Goal: Task Accomplishment & Management: Use online tool/utility

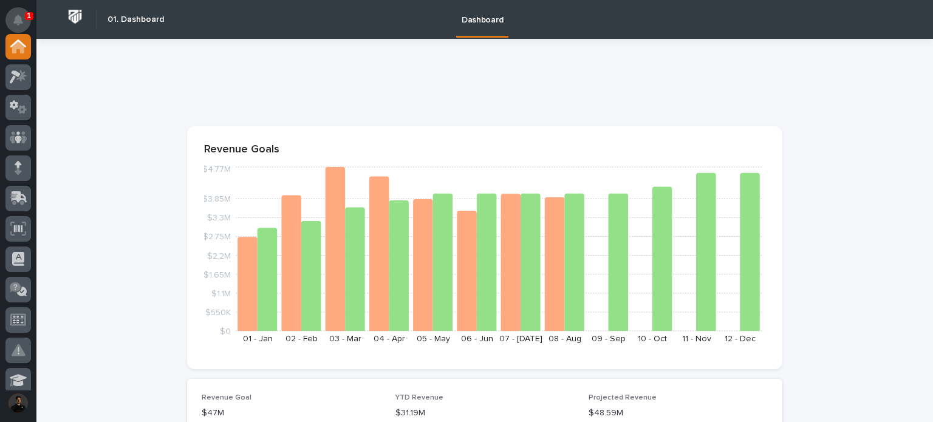
click at [21, 20] on icon "Notifications" at bounding box center [18, 20] width 10 height 11
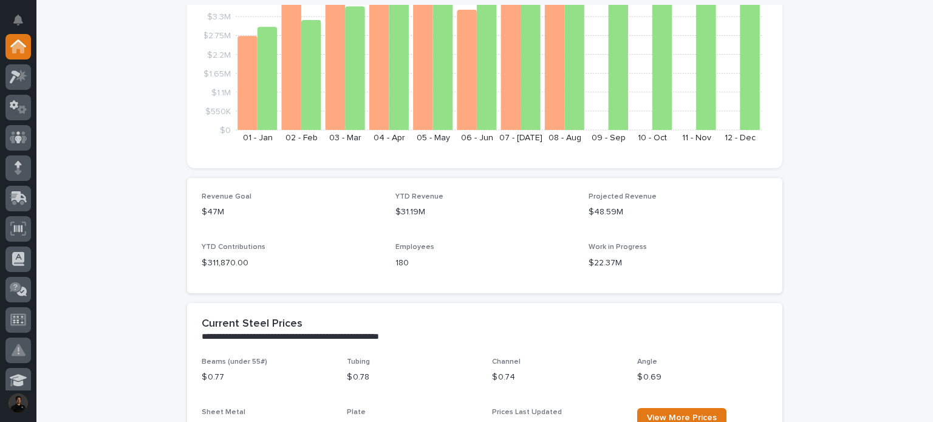
scroll to position [243, 0]
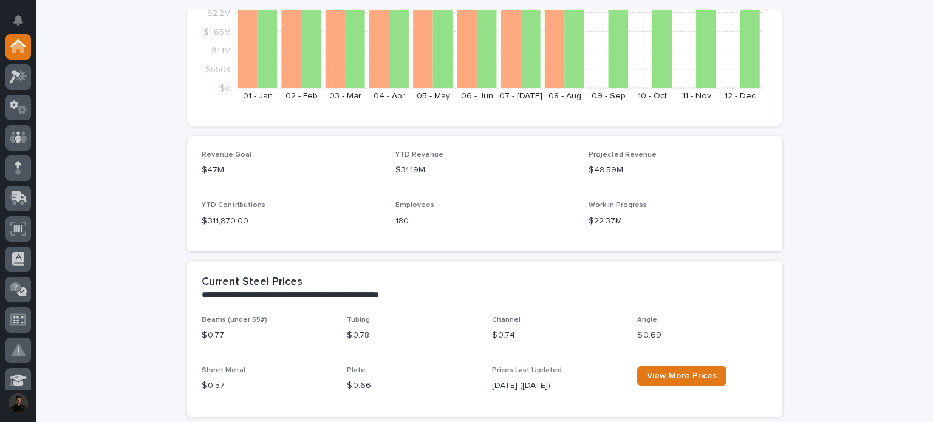
click at [18, 76] on icon at bounding box center [15, 76] width 11 height 13
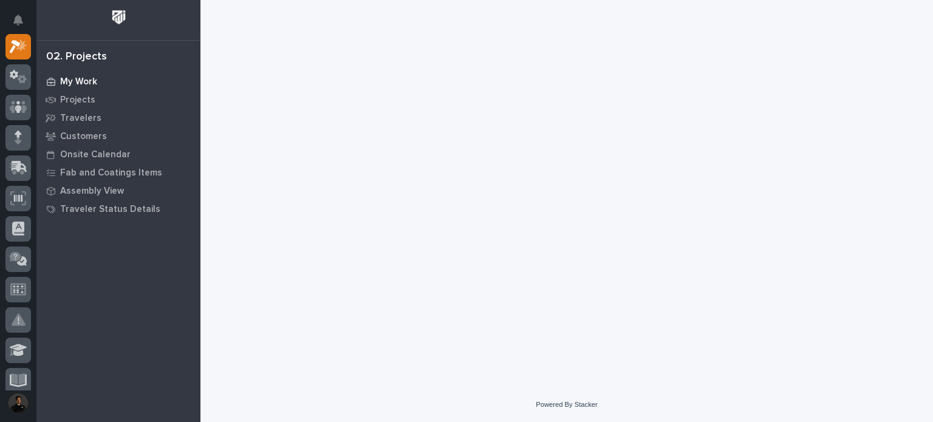
click at [82, 74] on div "My Work" at bounding box center [118, 81] width 158 height 17
click at [63, 87] on div "My Work" at bounding box center [118, 81] width 158 height 17
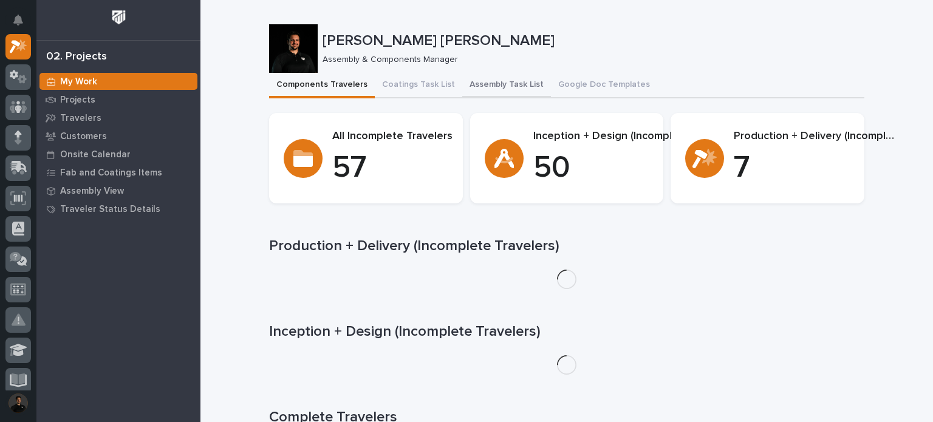
click at [463, 84] on button "Assembly Task List" at bounding box center [506, 86] width 89 height 26
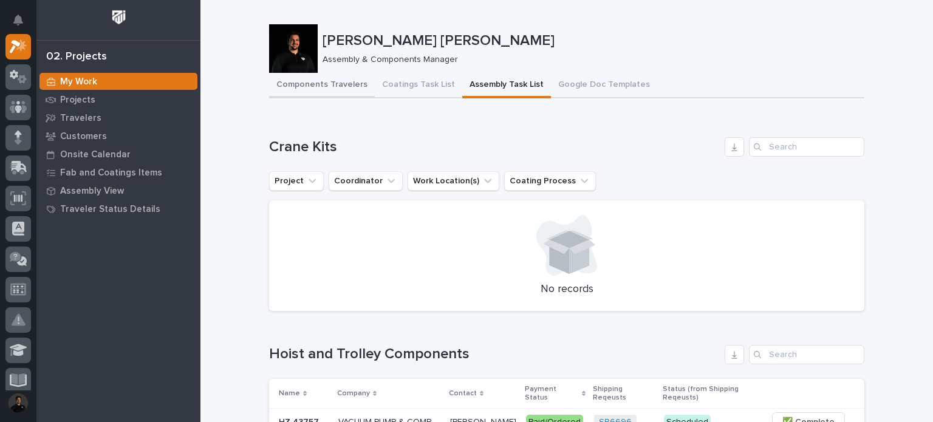
click at [327, 84] on button "Components Travelers" at bounding box center [322, 86] width 106 height 26
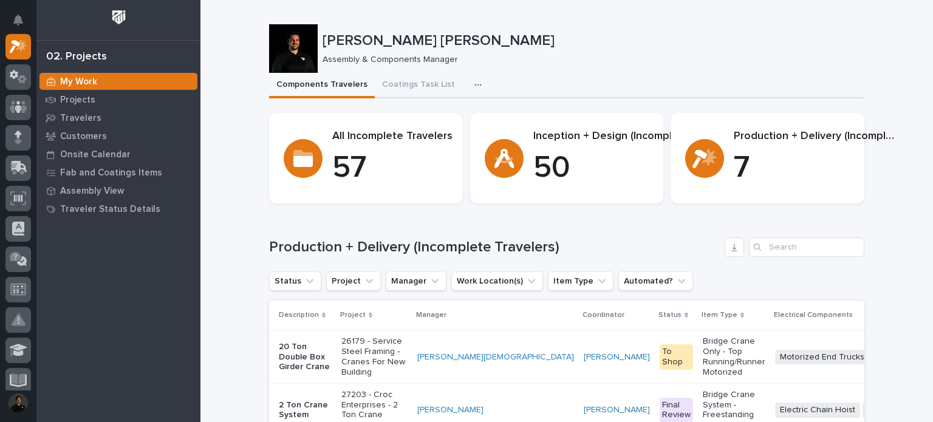
click at [570, 29] on div "[PERSON_NAME] [PERSON_NAME] Assembly & Components Manager" at bounding box center [566, 48] width 595 height 49
click at [542, 55] on p "Assembly & Components Manager" at bounding box center [589, 60] width 532 height 10
drag, startPoint x: 322, startPoint y: 87, endPoint x: 459, endPoint y: 57, distance: 140.0
click at [459, 57] on p "Assembly & Components Manager" at bounding box center [589, 60] width 532 height 10
click at [487, 78] on button "Assembly Task List" at bounding box center [506, 86] width 89 height 26
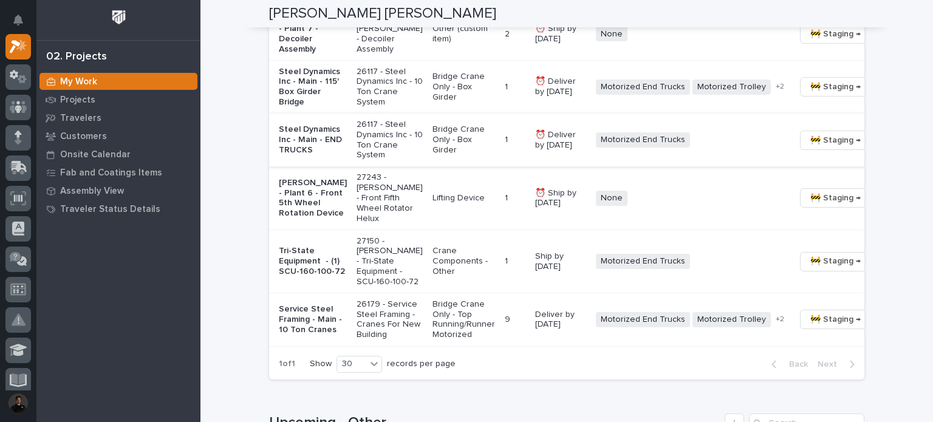
scroll to position [1134, 0]
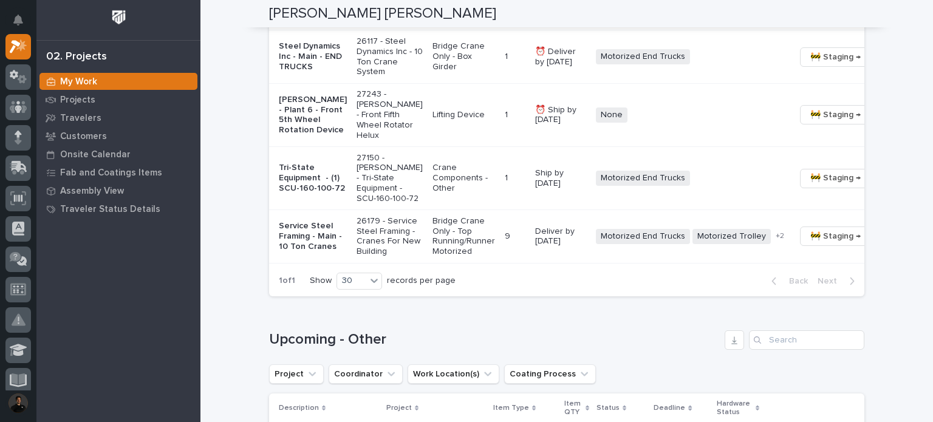
click at [614, 349] on h1 "Upcoming - Other" at bounding box center [494, 340] width 451 height 18
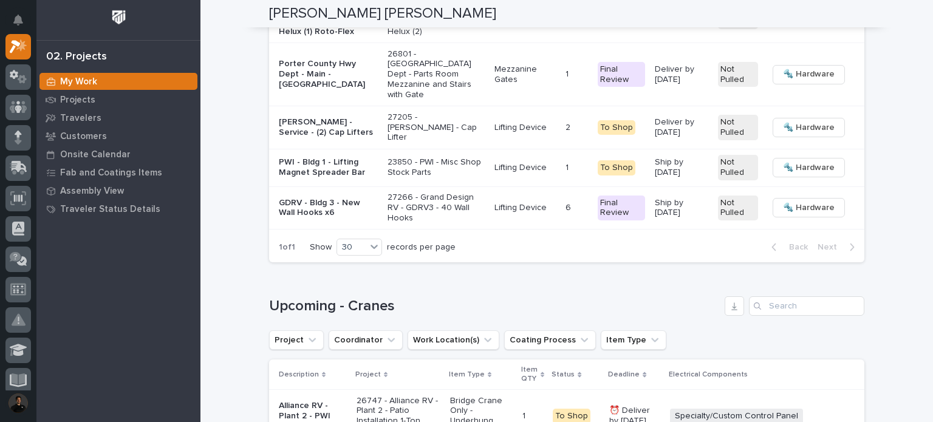
scroll to position [2025, 0]
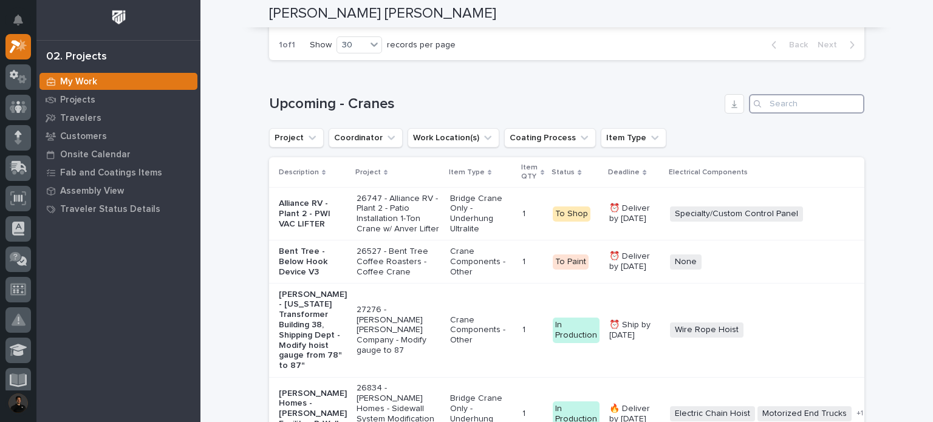
click at [781, 114] on input "Search" at bounding box center [806, 103] width 115 height 19
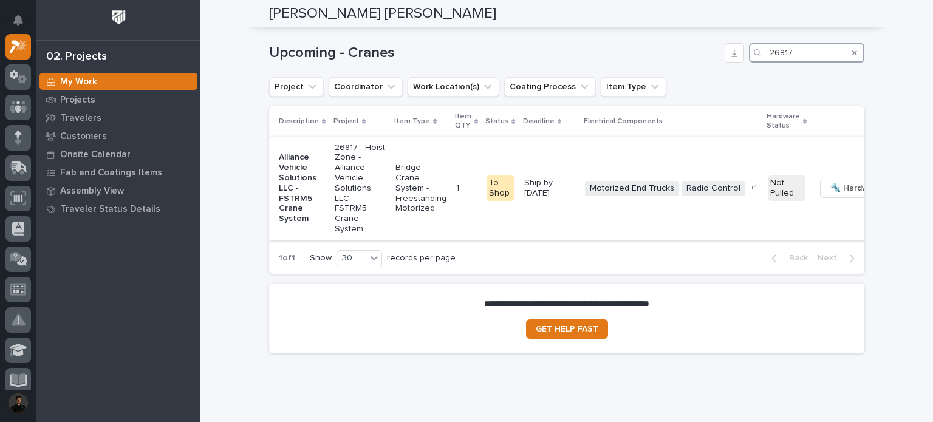
scroll to position [2072, 0]
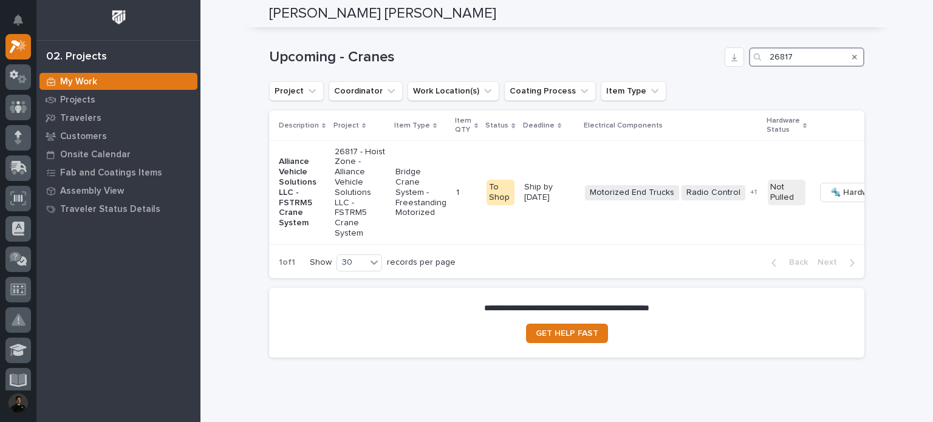
type input "26817"
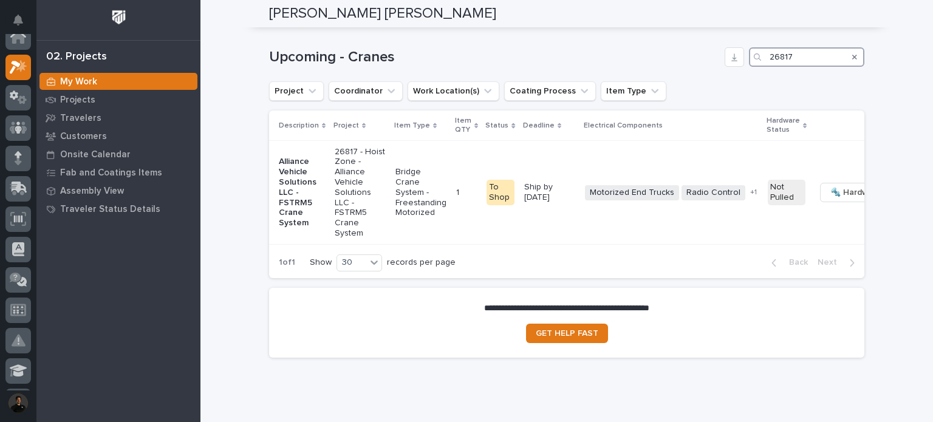
scroll to position [0, 0]
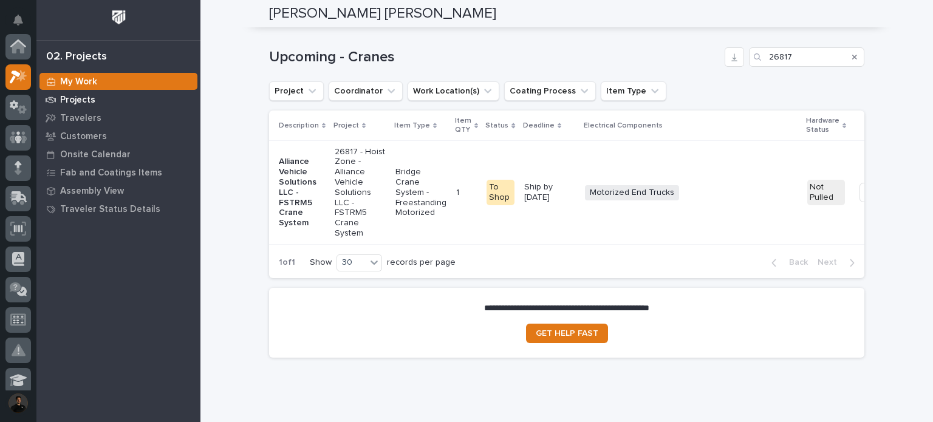
click at [86, 101] on p "Projects" at bounding box center [77, 100] width 35 height 11
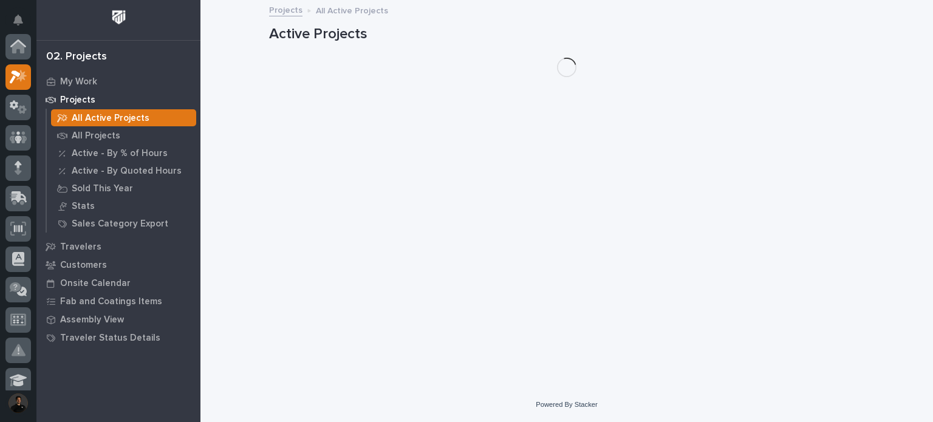
scroll to position [30, 0]
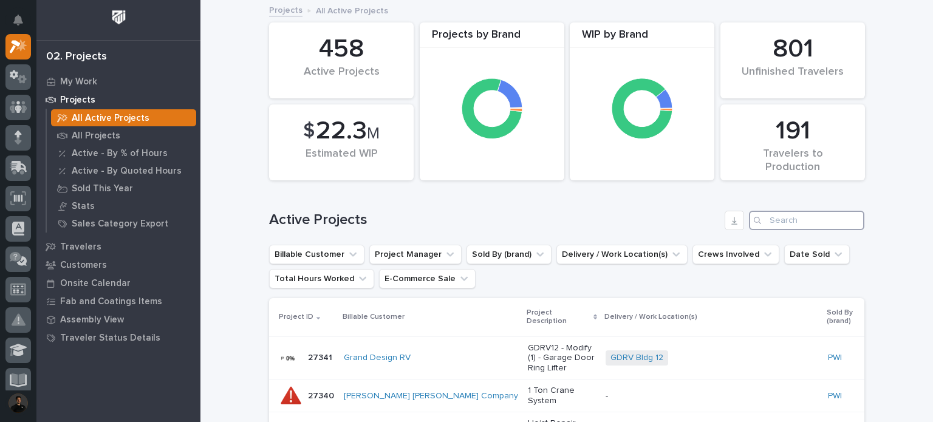
click at [841, 228] on input "Search" at bounding box center [806, 220] width 115 height 19
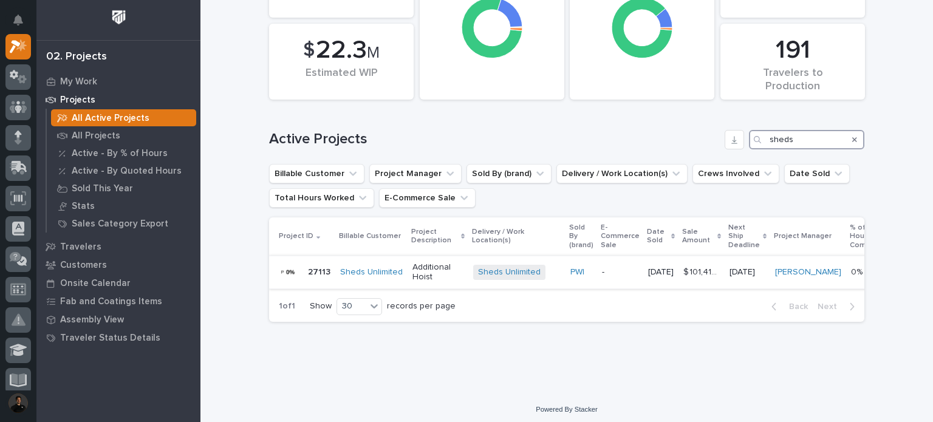
type input "sheds"
click at [414, 273] on p "Additional Hoist" at bounding box center [438, 272] width 51 height 21
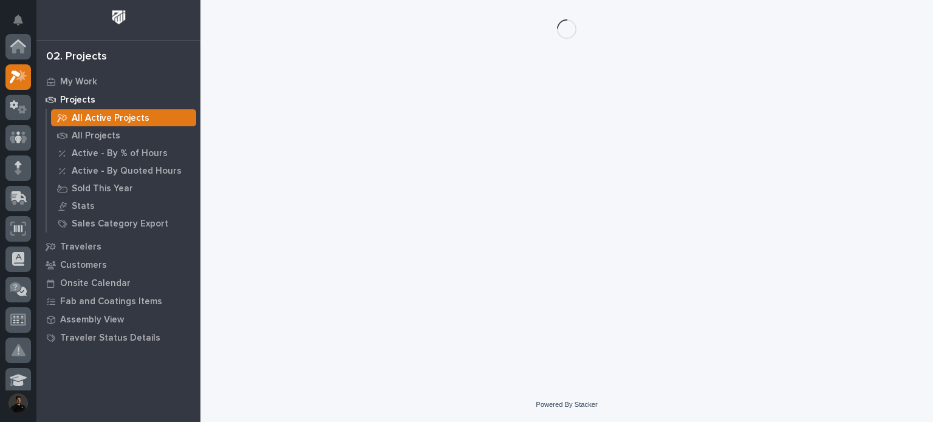
scroll to position [30, 0]
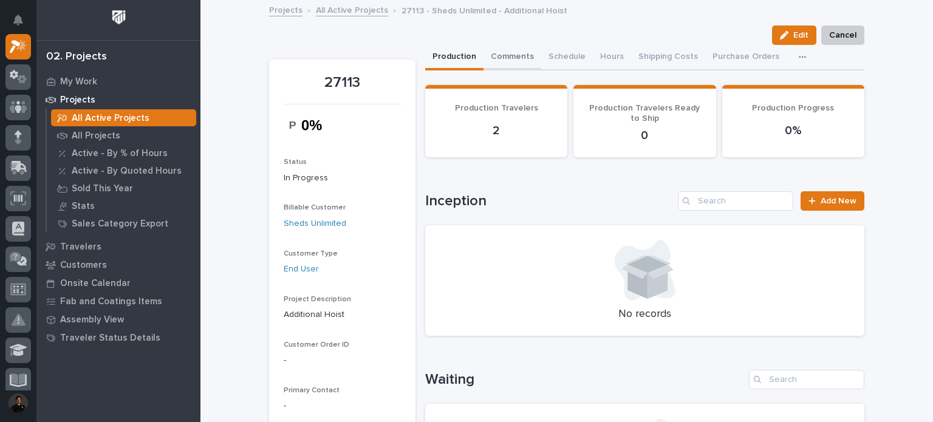
click at [523, 55] on button "Comments" at bounding box center [513, 58] width 58 height 26
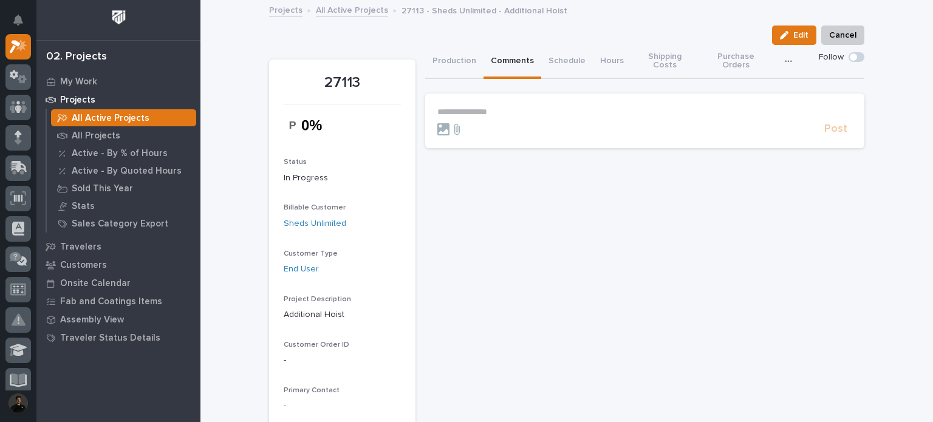
click at [512, 109] on p "**********" at bounding box center [644, 112] width 415 height 10
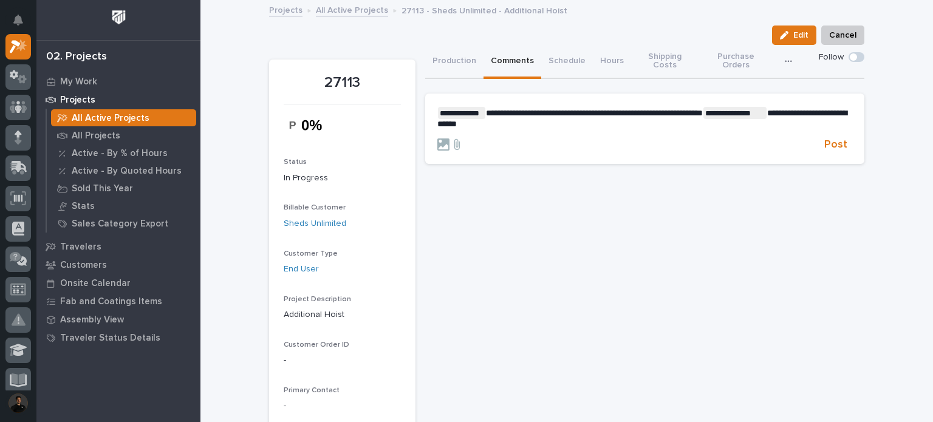
click at [832, 106] on section "**********" at bounding box center [644, 129] width 439 height 70
click at [832, 110] on span "**********" at bounding box center [641, 118] width 409 height 19
click at [703, 111] on span "**********" at bounding box center [594, 113] width 217 height 9
click at [719, 119] on p "**********" at bounding box center [644, 113] width 415 height 12
click at [836, 142] on span "Post" at bounding box center [835, 135] width 23 height 14
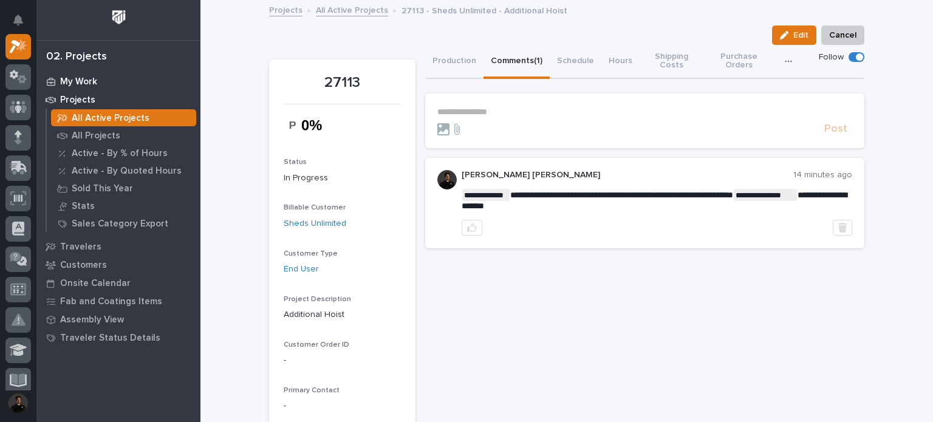
click at [83, 80] on p "My Work" at bounding box center [78, 82] width 37 height 11
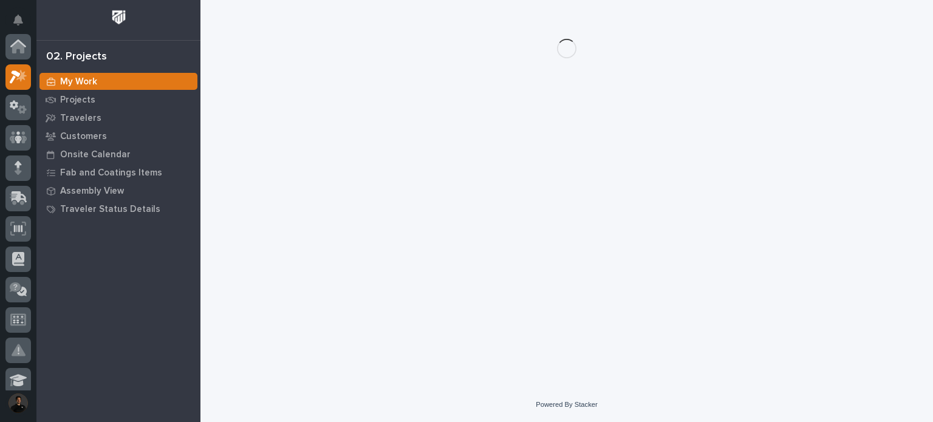
scroll to position [30, 0]
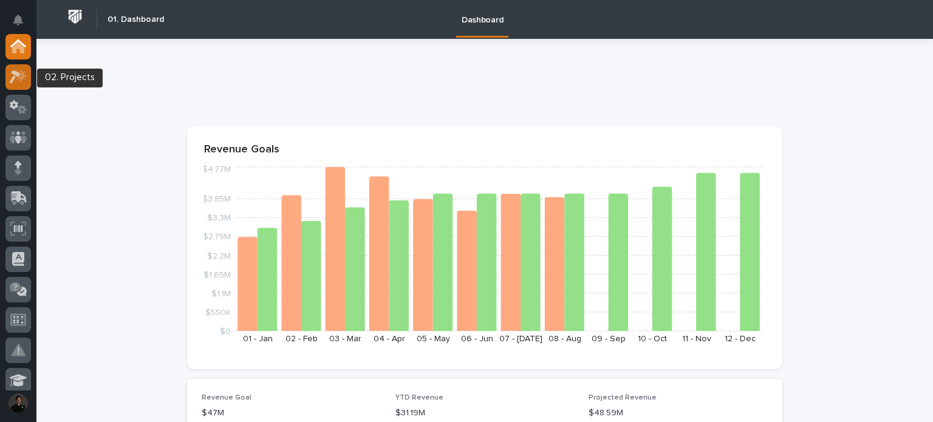
click at [24, 70] on icon at bounding box center [19, 77] width 18 height 14
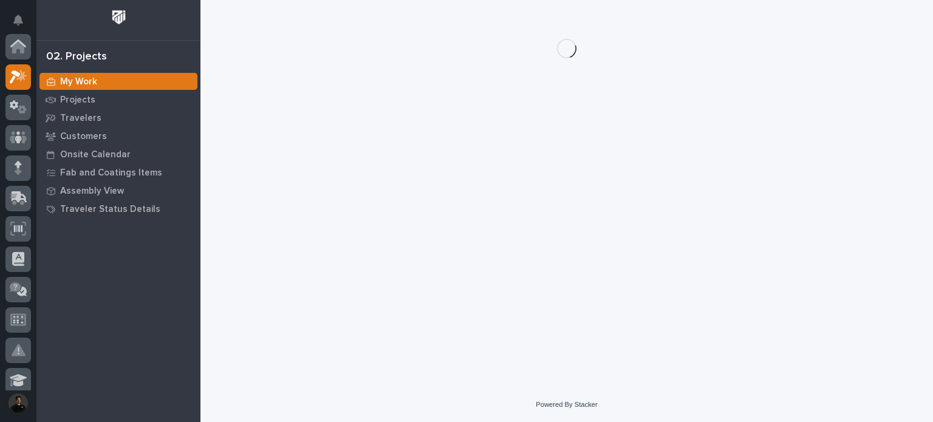
scroll to position [30, 0]
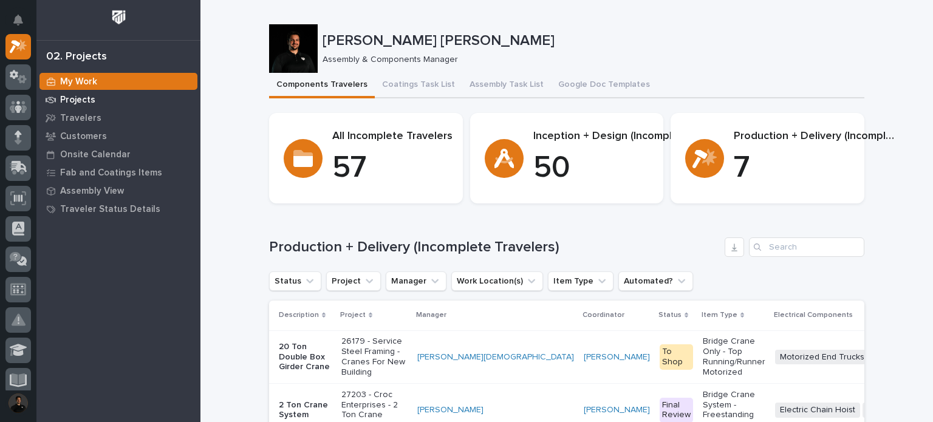
click at [53, 100] on icon at bounding box center [51, 100] width 11 height 9
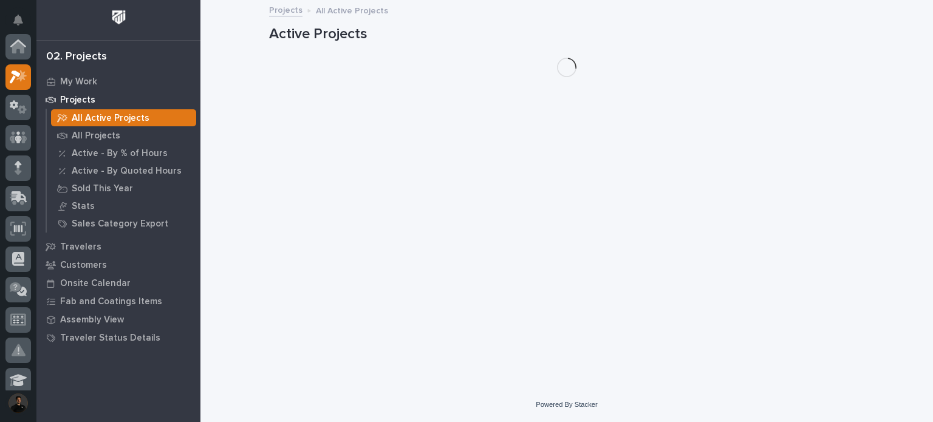
scroll to position [30, 0]
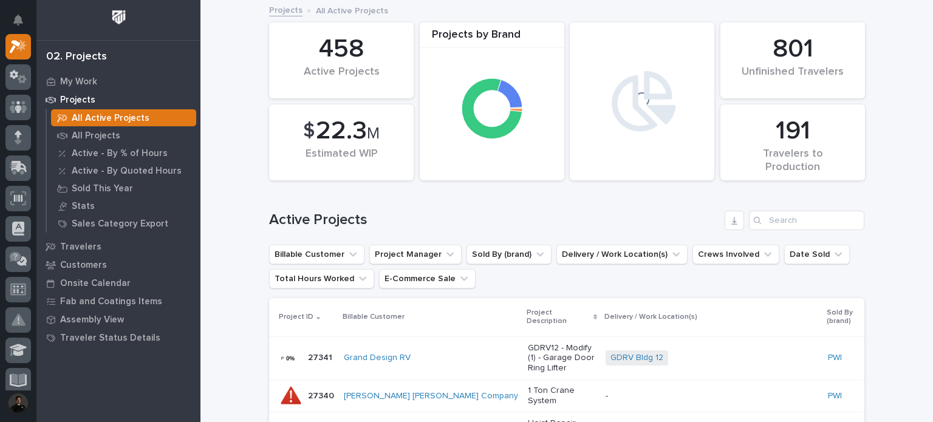
click at [756, 216] on div "Search" at bounding box center [758, 220] width 19 height 19
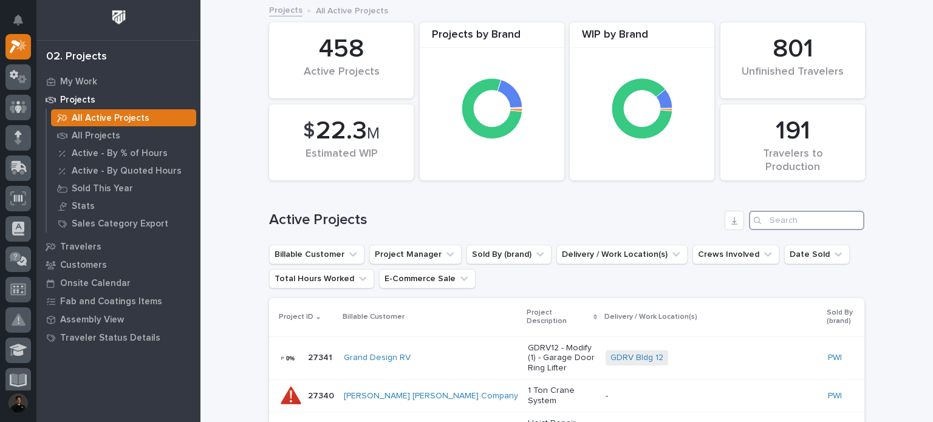
click at [775, 224] on input "Search" at bounding box center [806, 220] width 115 height 19
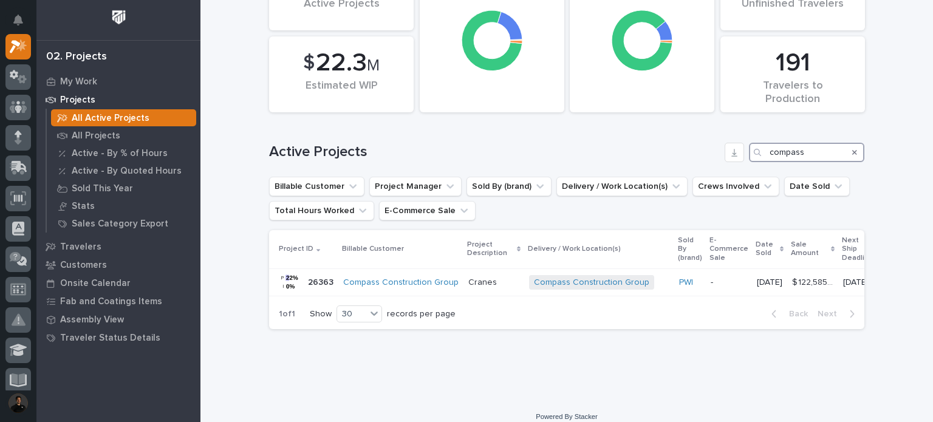
scroll to position [89, 0]
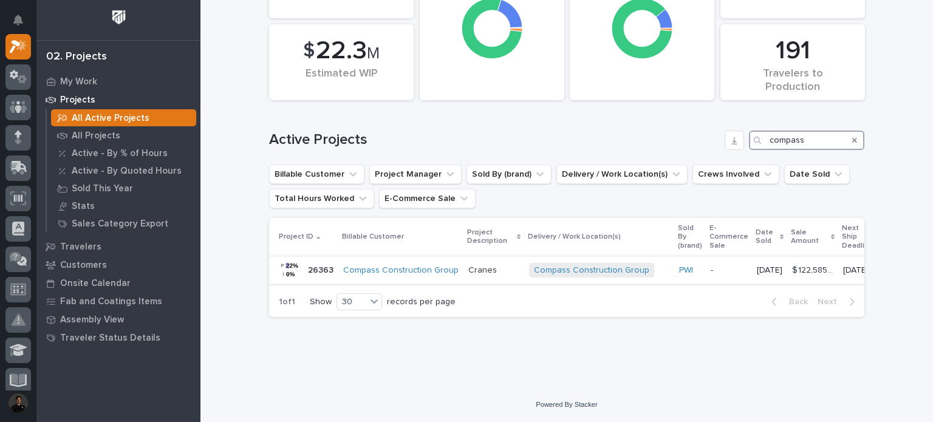
type input "compass"
click at [472, 265] on p "Cranes" at bounding box center [493, 270] width 51 height 10
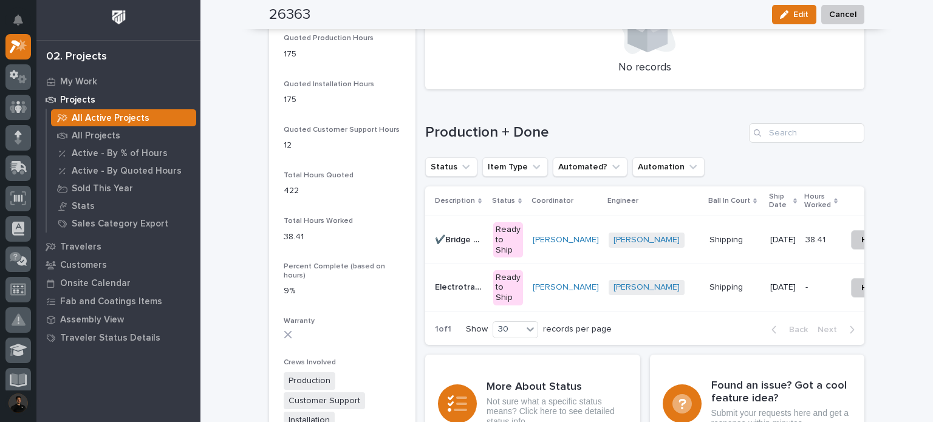
scroll to position [891, 0]
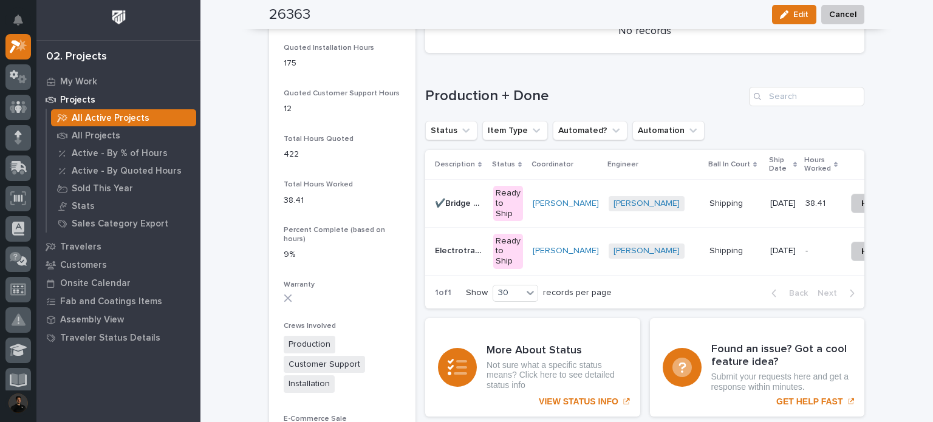
click at [463, 211] on div "✔️Bridge Crane ✔️Bridge Crane" at bounding box center [459, 204] width 49 height 20
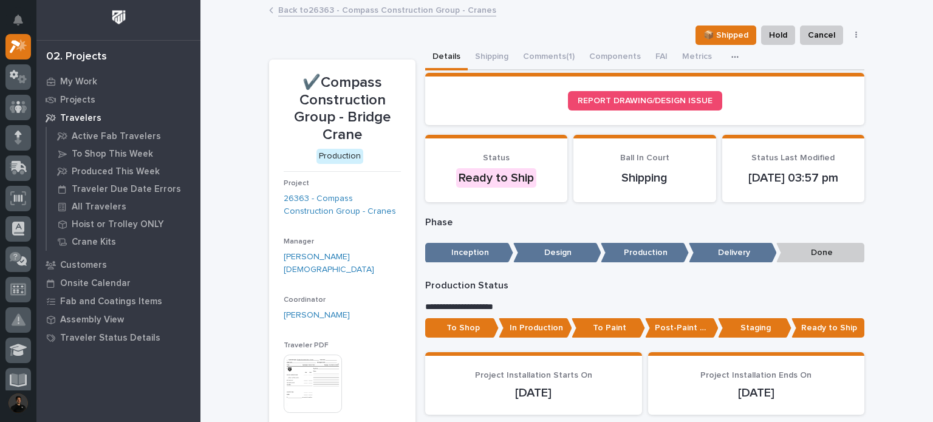
click at [377, 15] on link "Back to 26363 - Compass Construction Group - Cranes" at bounding box center [387, 9] width 218 height 14
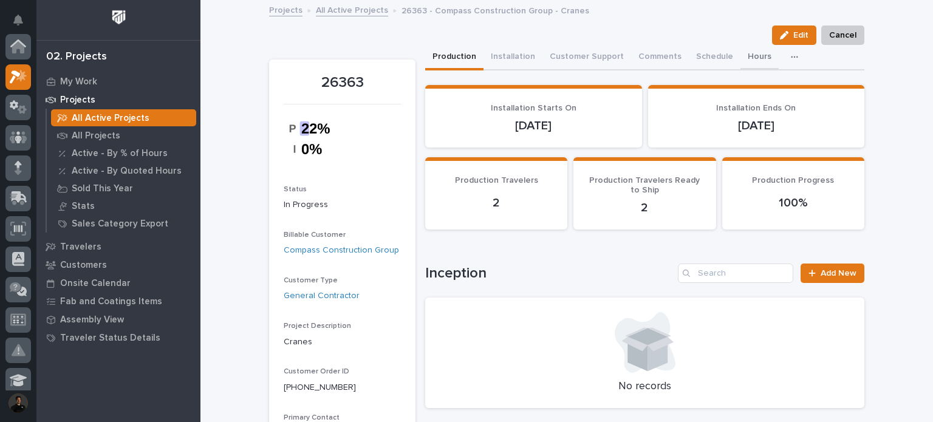
scroll to position [30, 0]
click at [751, 56] on button "Hours" at bounding box center [770, 58] width 38 height 26
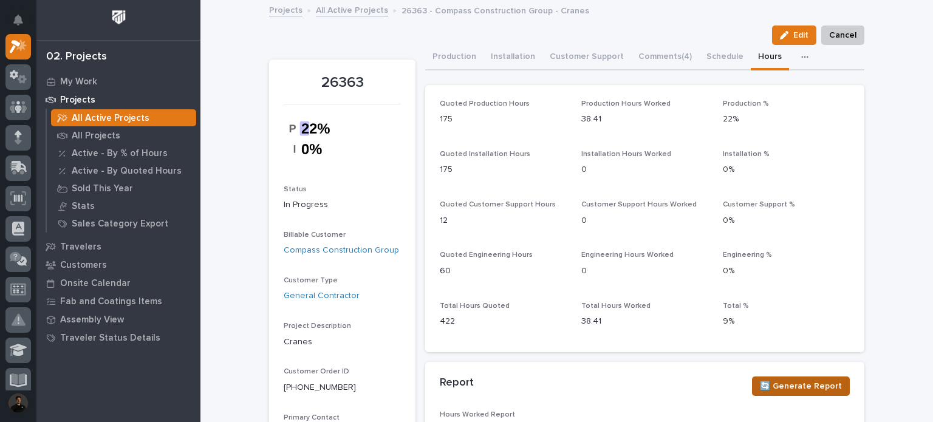
click at [792, 385] on span "🔄 Generate Report" at bounding box center [801, 386] width 82 height 15
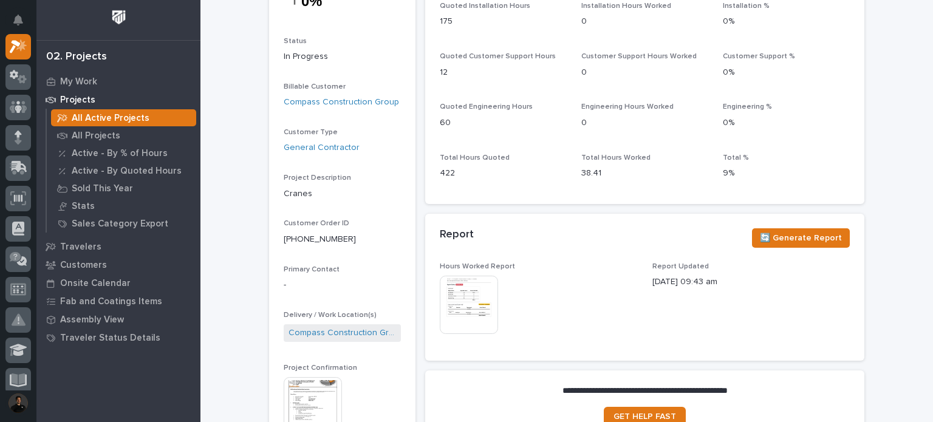
scroll to position [243, 0]
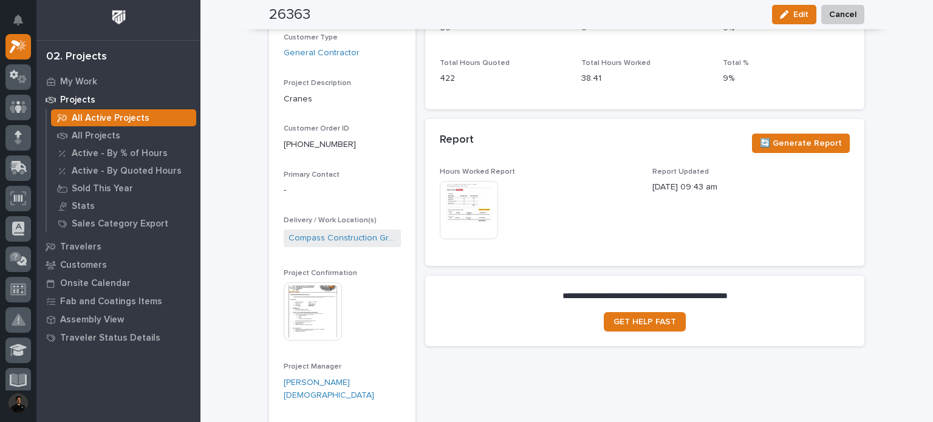
click at [473, 194] on img at bounding box center [469, 210] width 58 height 58
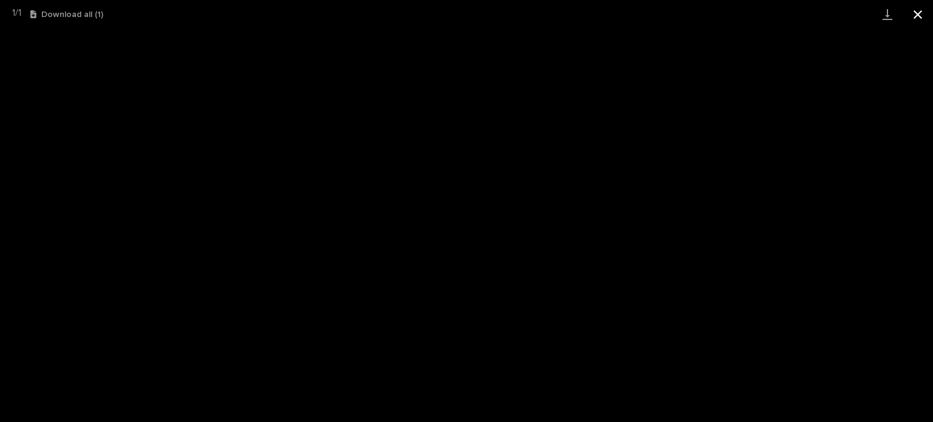
click at [930, 21] on button "Close gallery" at bounding box center [918, 14] width 30 height 29
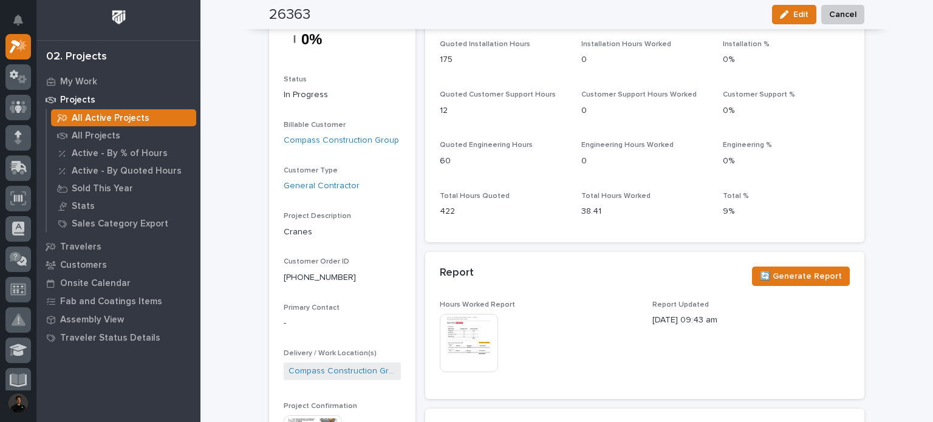
scroll to position [0, 0]
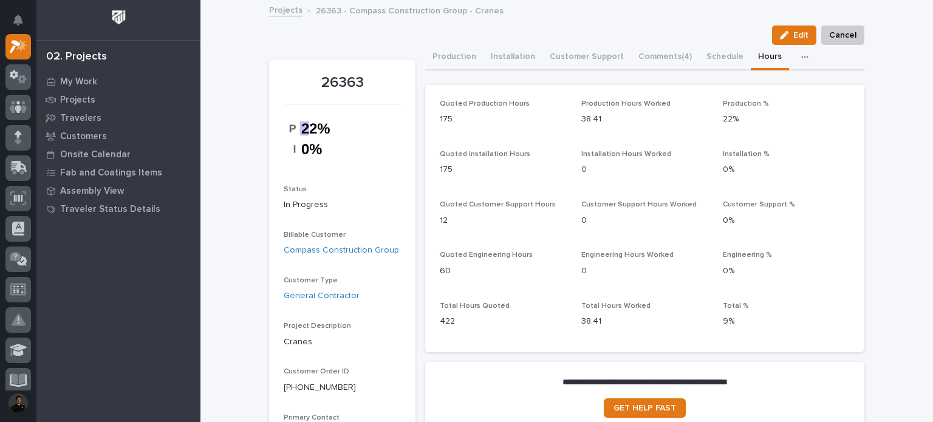
click at [281, 10] on link "Projects" at bounding box center [285, 9] width 33 height 14
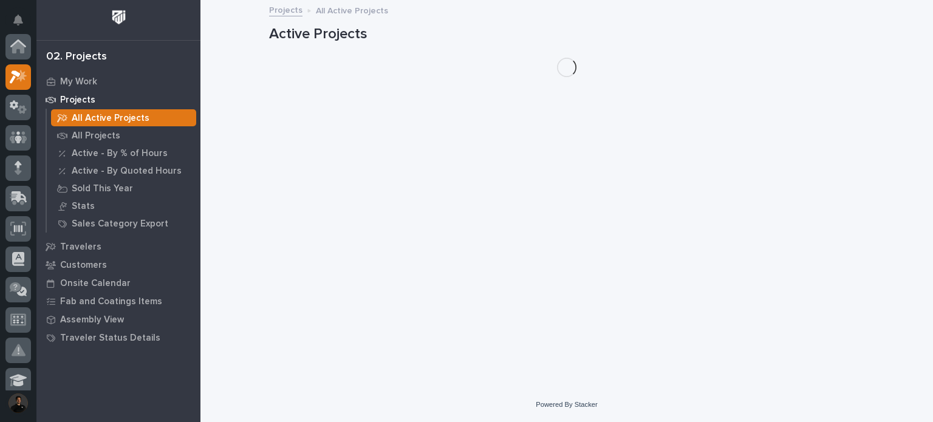
scroll to position [30, 0]
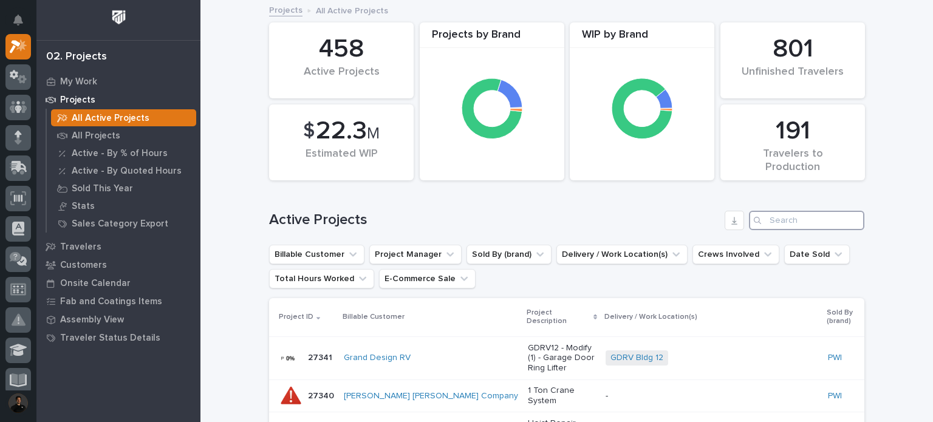
click at [780, 218] on input "Search" at bounding box center [806, 220] width 115 height 19
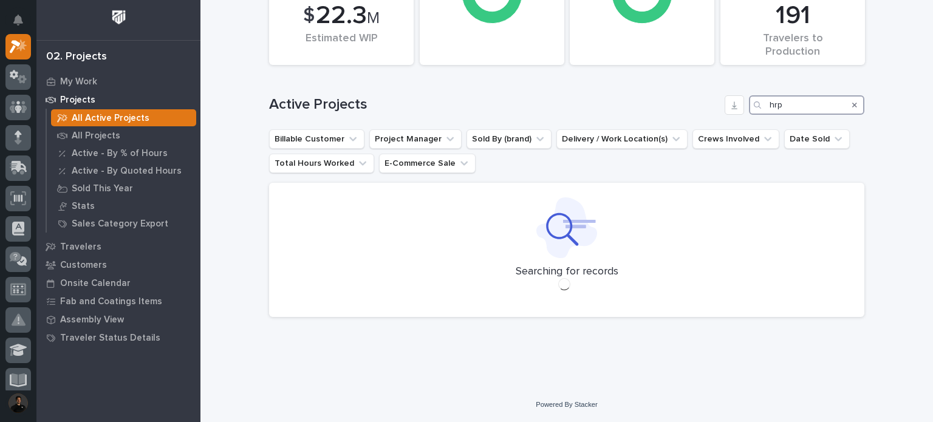
scroll to position [95, 0]
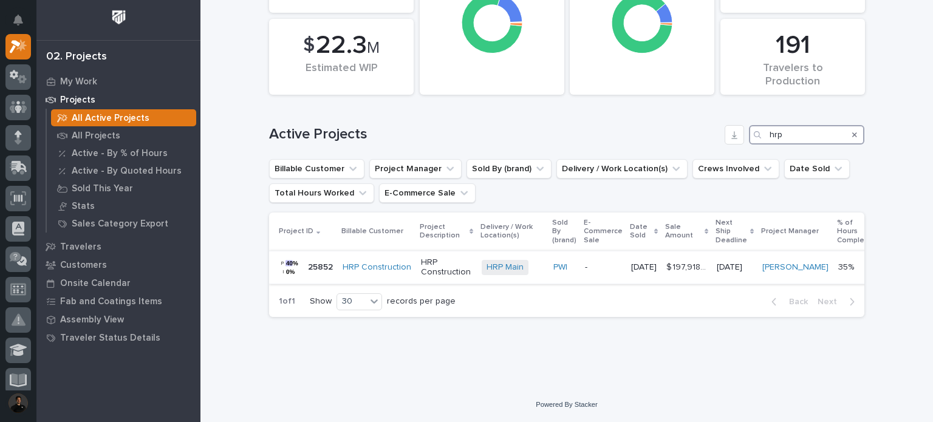
type input "hrp"
click at [435, 259] on p "HRP Construction" at bounding box center [446, 268] width 51 height 21
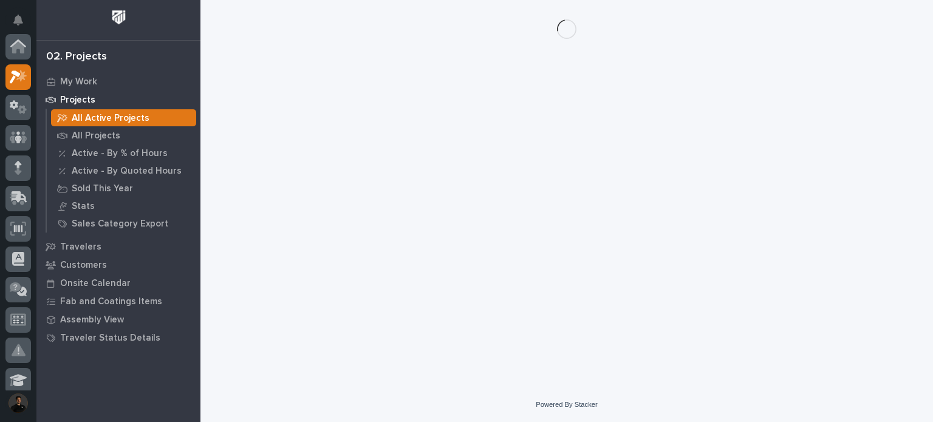
scroll to position [30, 0]
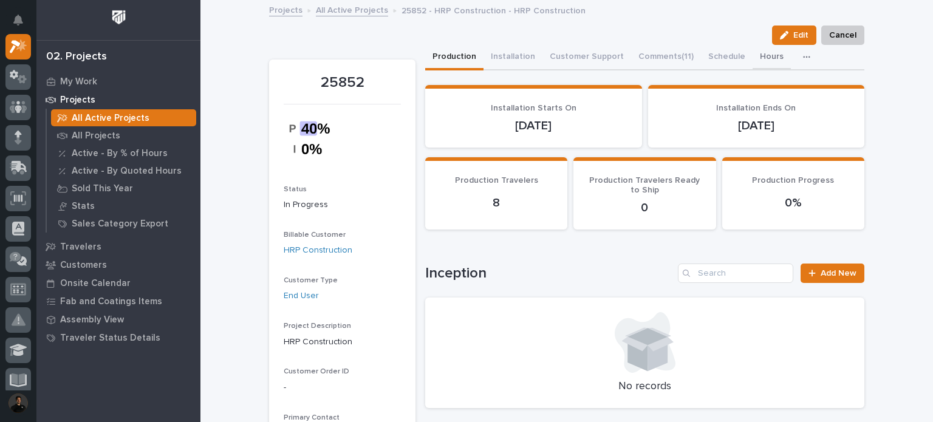
click at [753, 56] on button "Hours" at bounding box center [772, 58] width 38 height 26
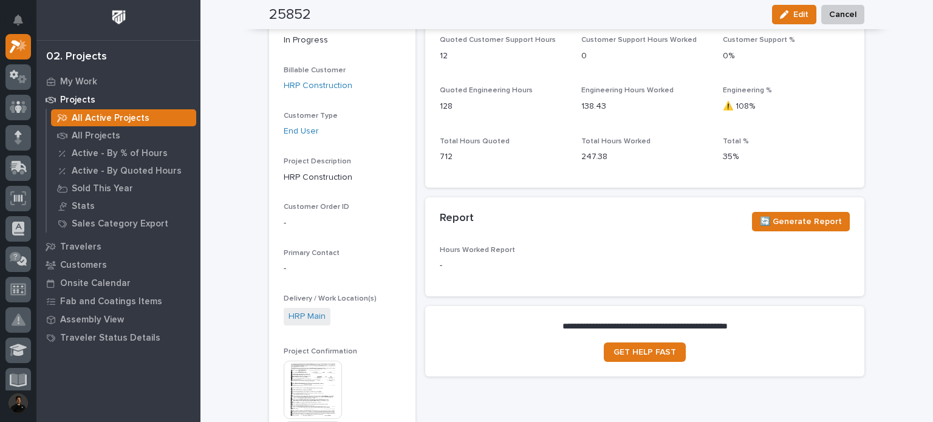
scroll to position [122, 0]
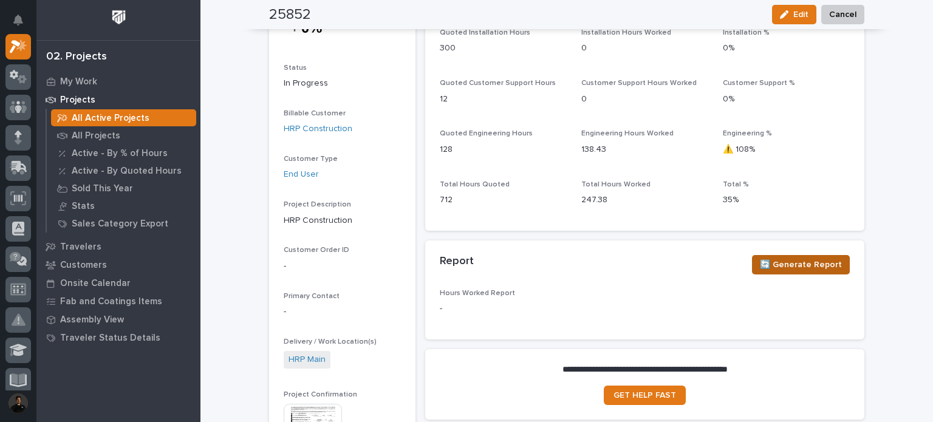
click at [781, 258] on span "🔄 Generate Report" at bounding box center [801, 265] width 82 height 15
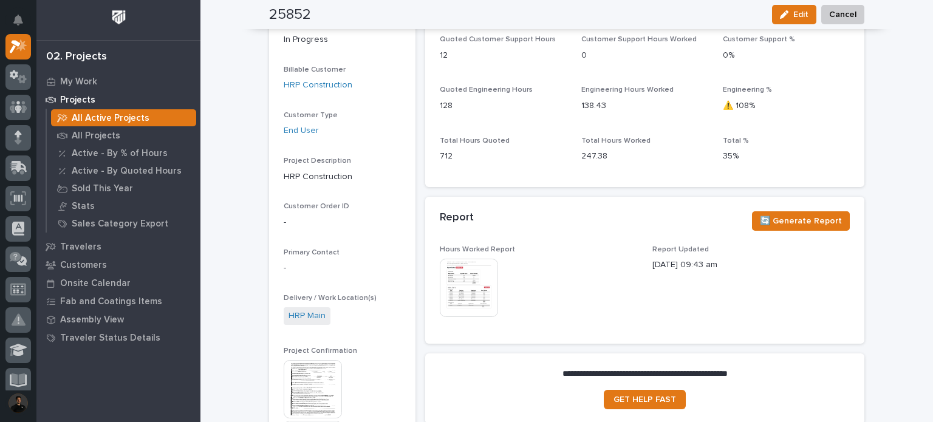
scroll to position [202, 0]
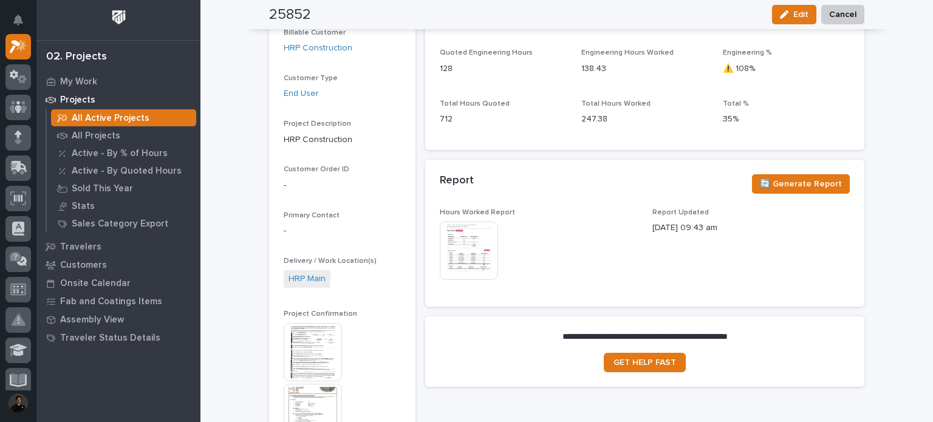
click at [482, 235] on img at bounding box center [469, 251] width 58 height 58
